Goal: Information Seeking & Learning: Learn about a topic

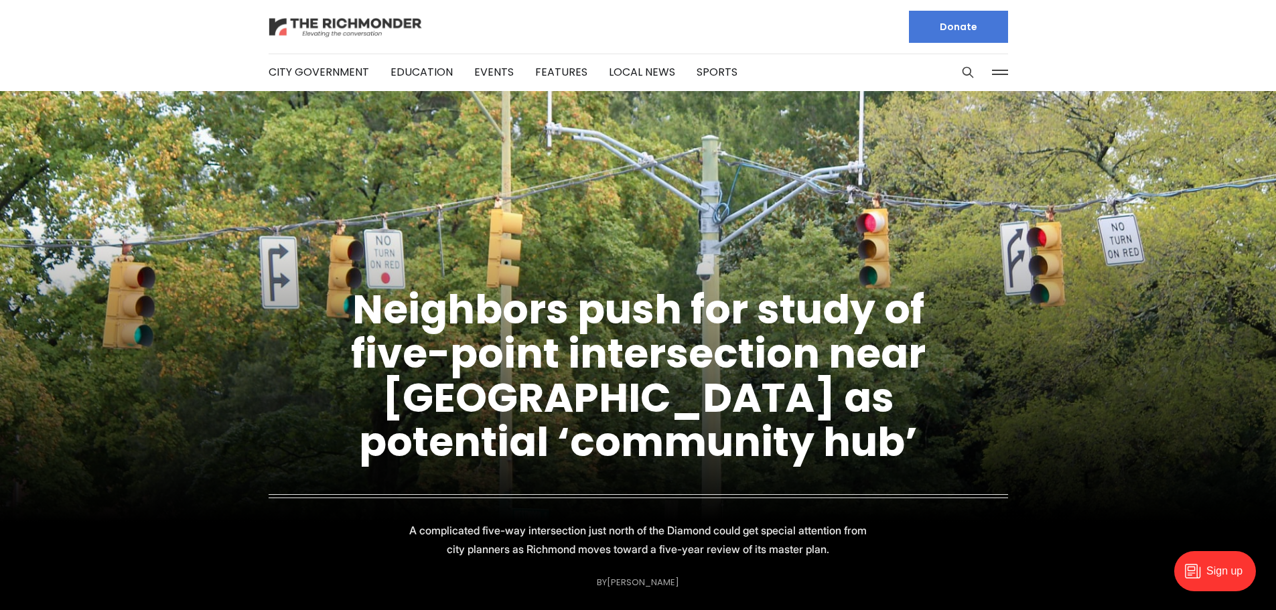
click at [385, 21] on img at bounding box center [346, 26] width 154 height 23
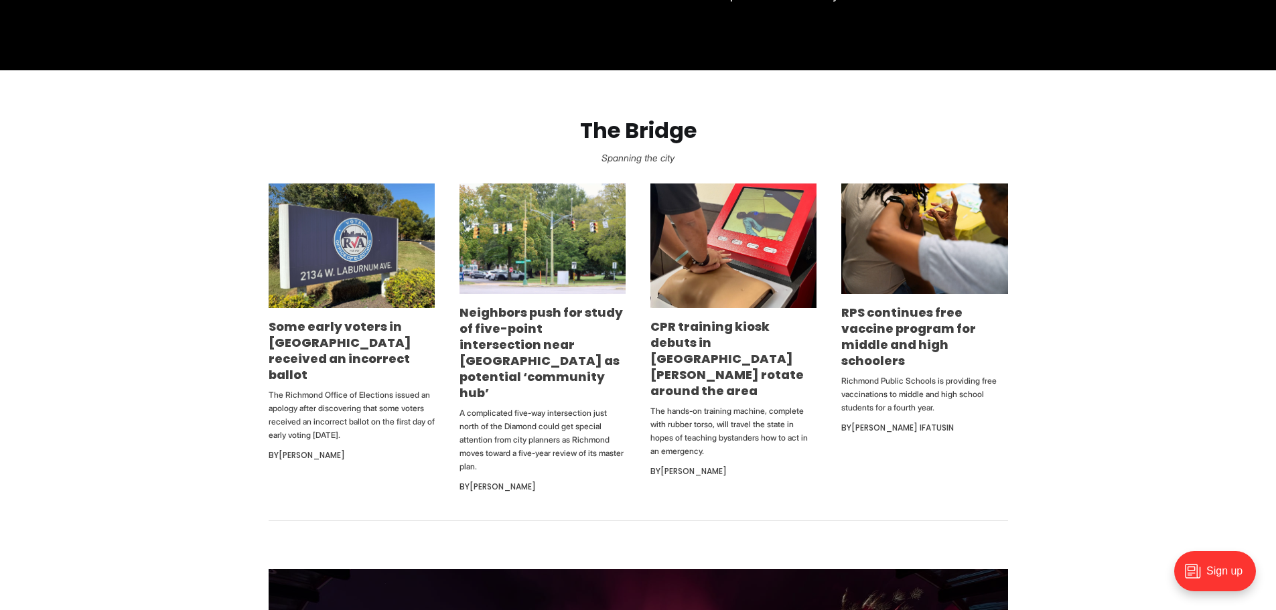
scroll to position [737, 0]
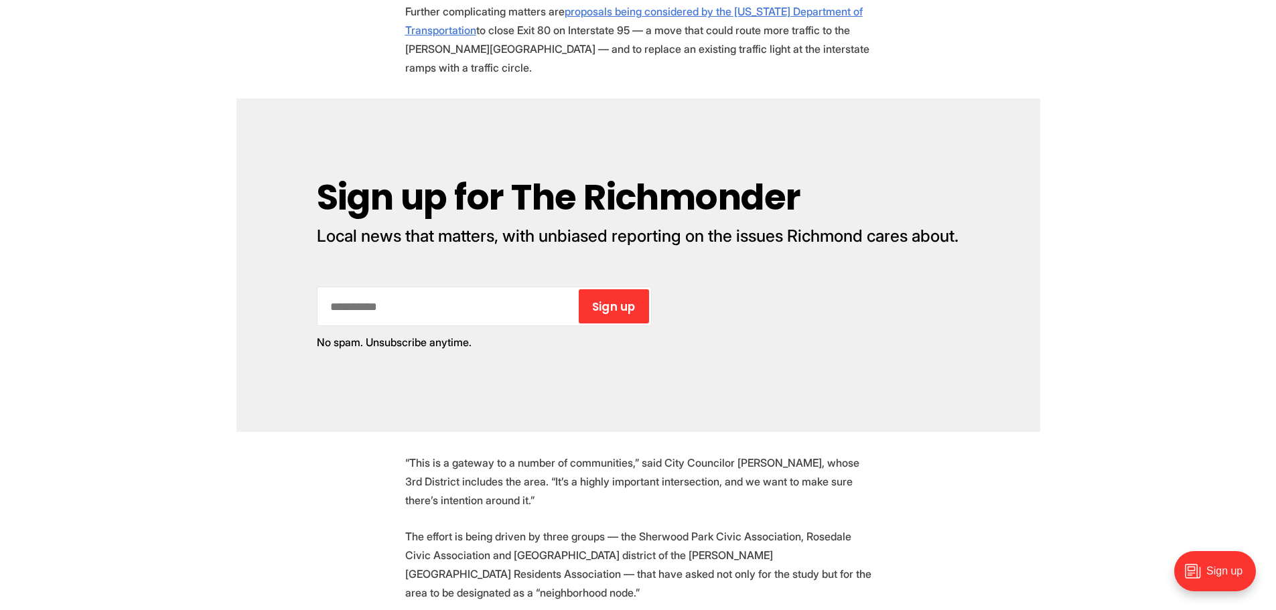
scroll to position [1072, 0]
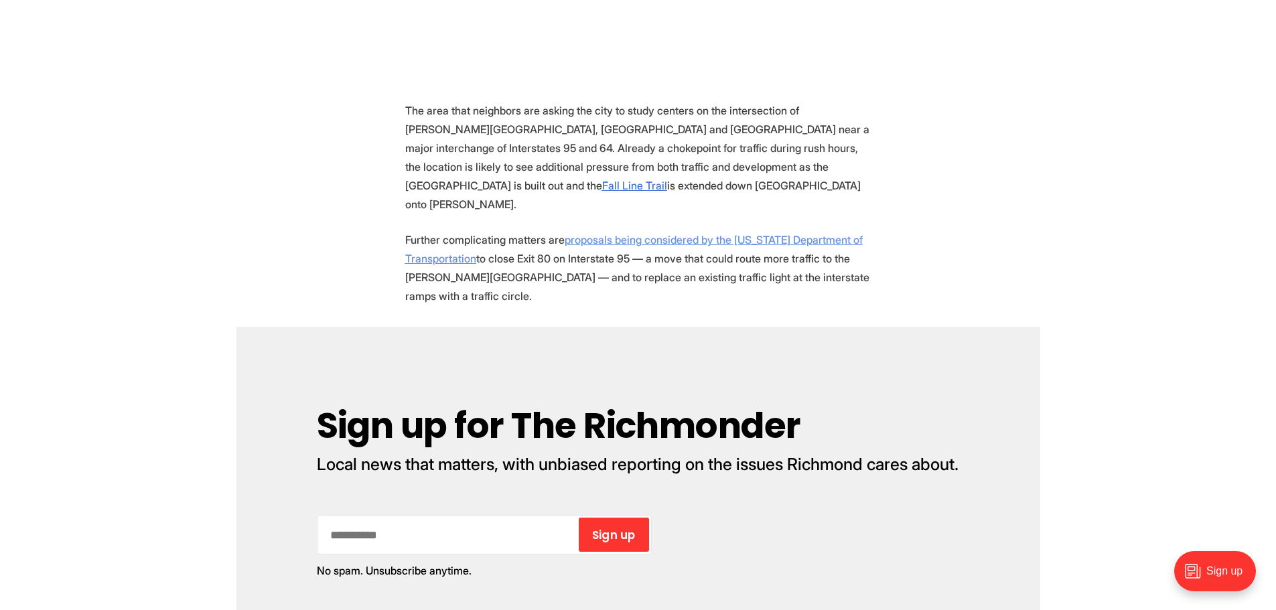
click at [590, 233] on u "proposals being considered by the Virginia Department of Transportation" at bounding box center [634, 249] width 458 height 32
